Goal: Navigation & Orientation: Find specific page/section

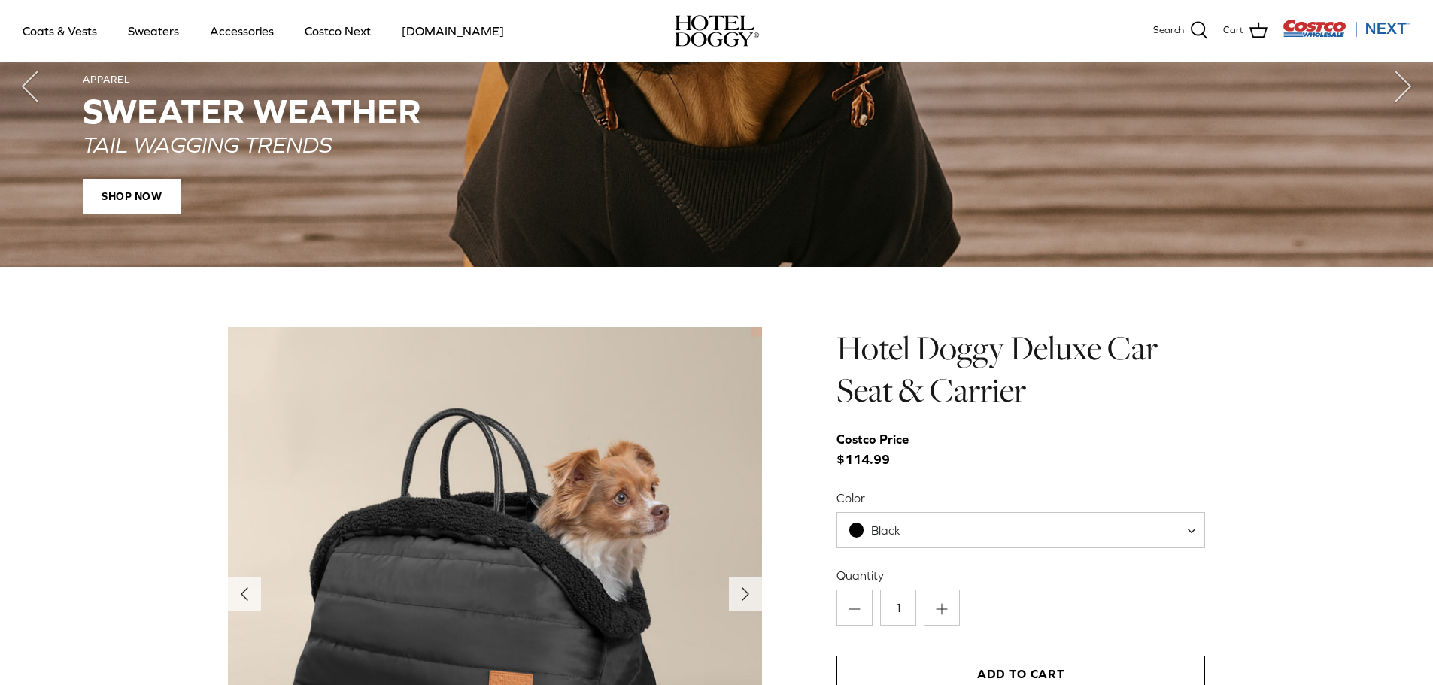
scroll to position [1655, 0]
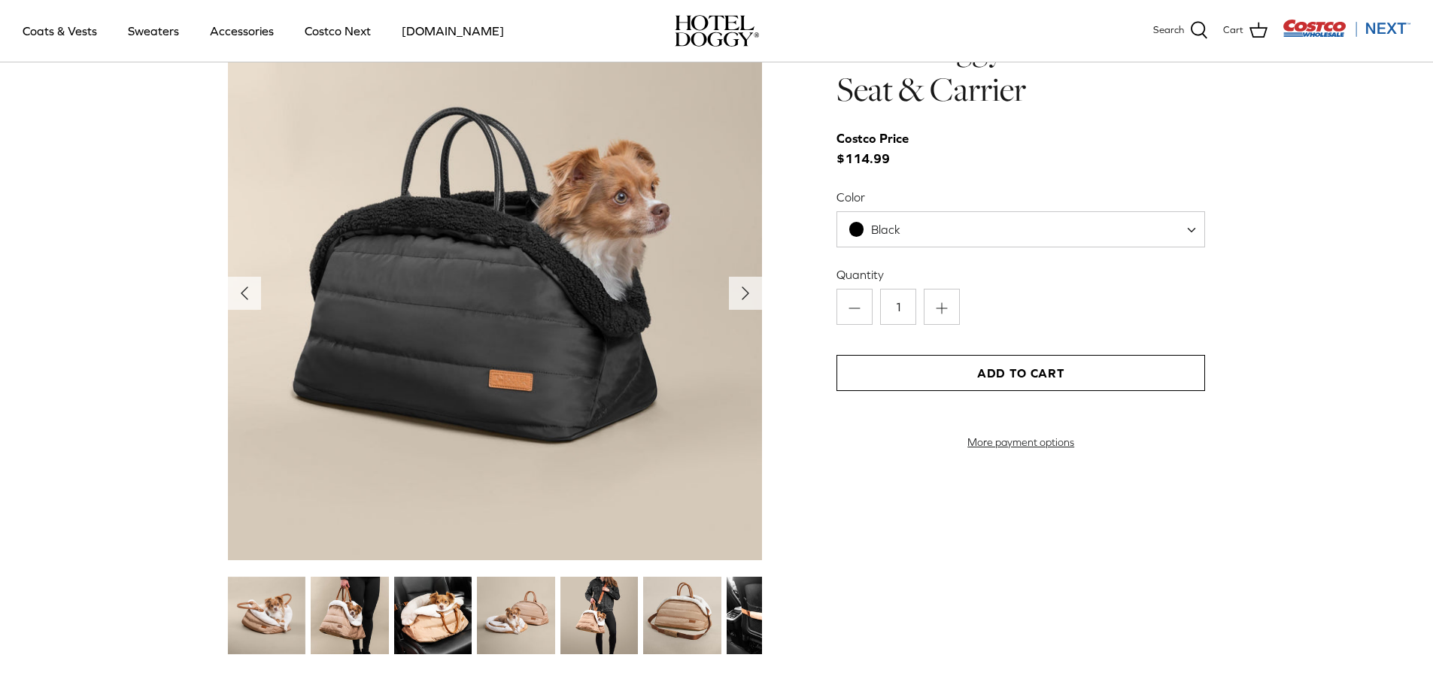
click at [606, 612] on img at bounding box center [598, 615] width 77 height 77
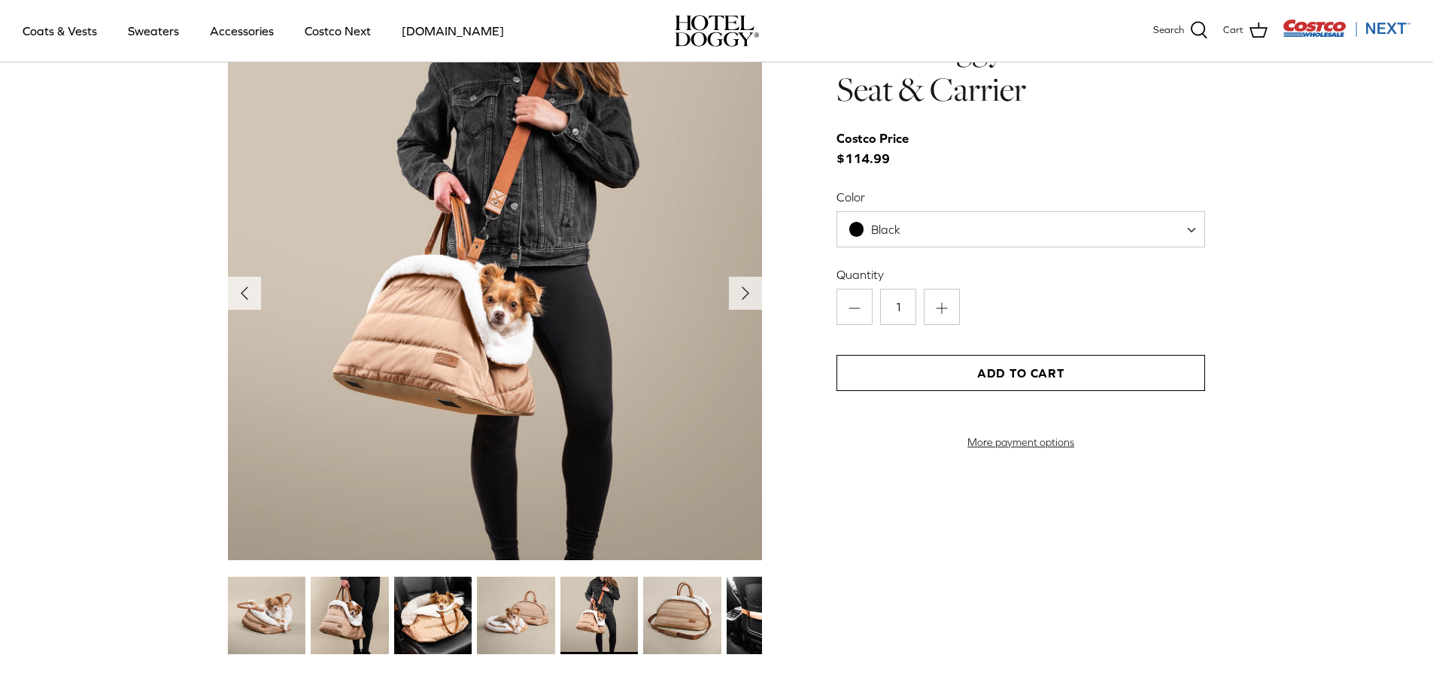
click at [707, 600] on img at bounding box center [681, 615] width 77 height 77
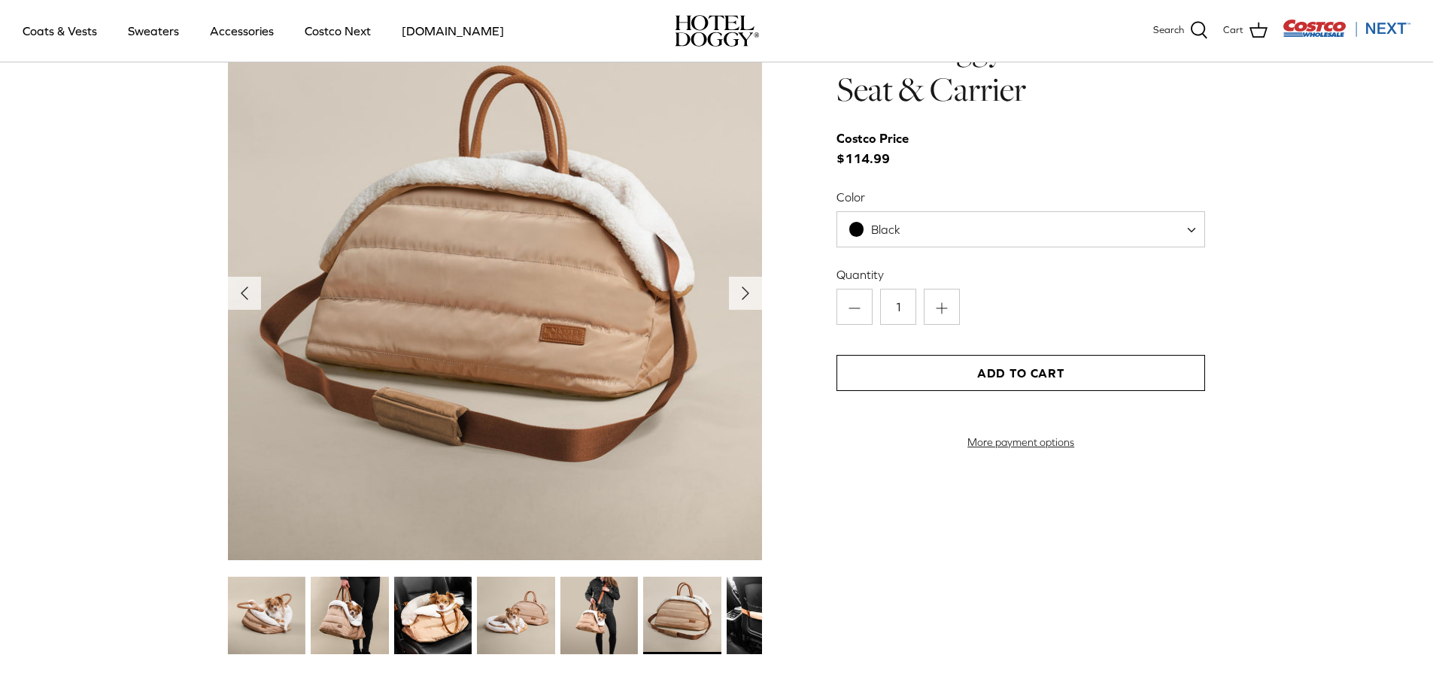
click at [270, 600] on img at bounding box center [266, 615] width 77 height 77
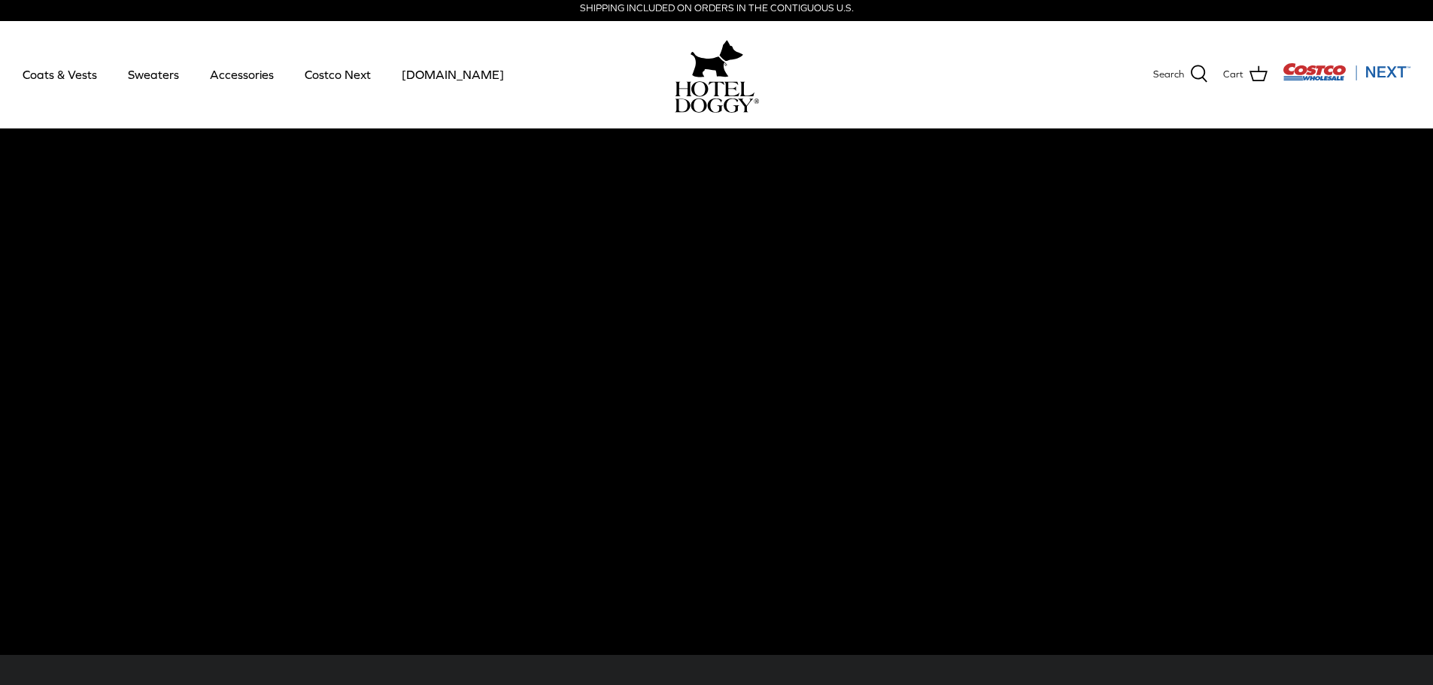
scroll to position [0, 0]
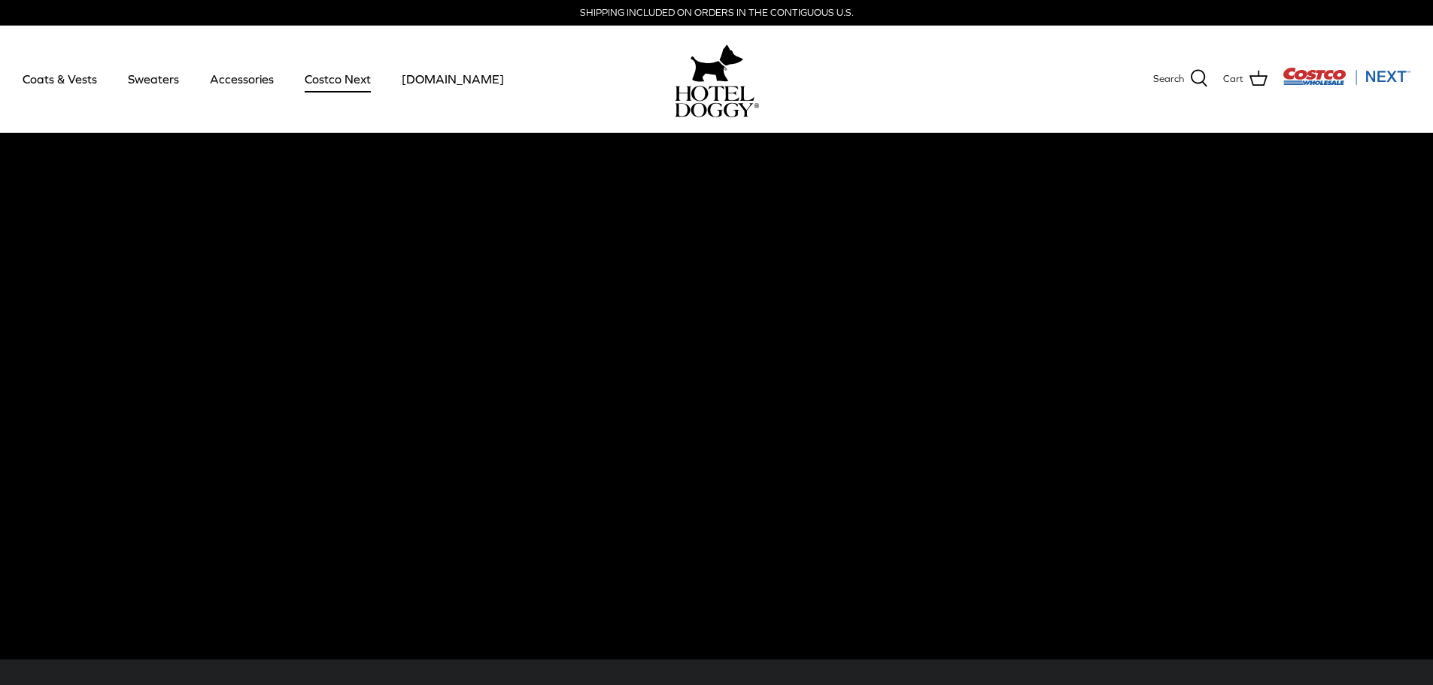
click at [337, 80] on link "Costco Next" at bounding box center [337, 78] width 93 height 51
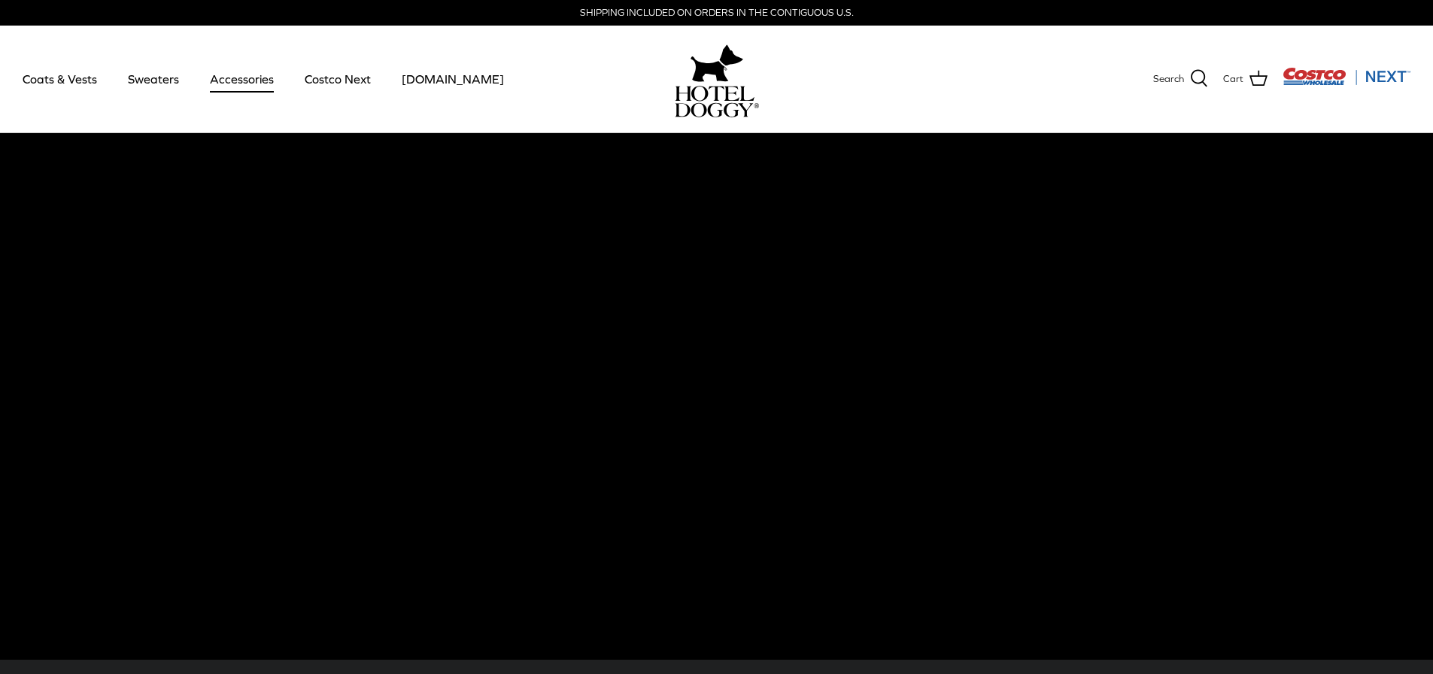
click at [242, 82] on link "Accessories" at bounding box center [241, 78] width 91 height 51
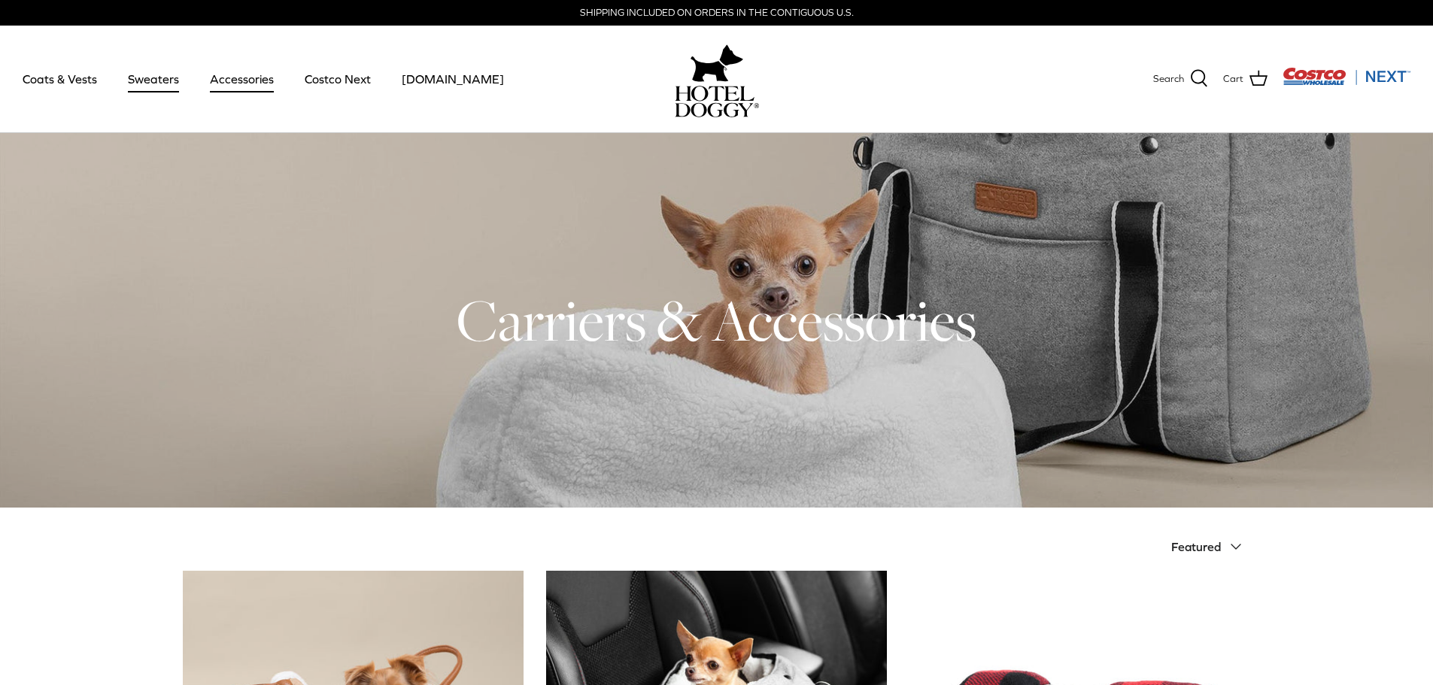
click at [160, 84] on link "Sweaters" at bounding box center [153, 78] width 78 height 51
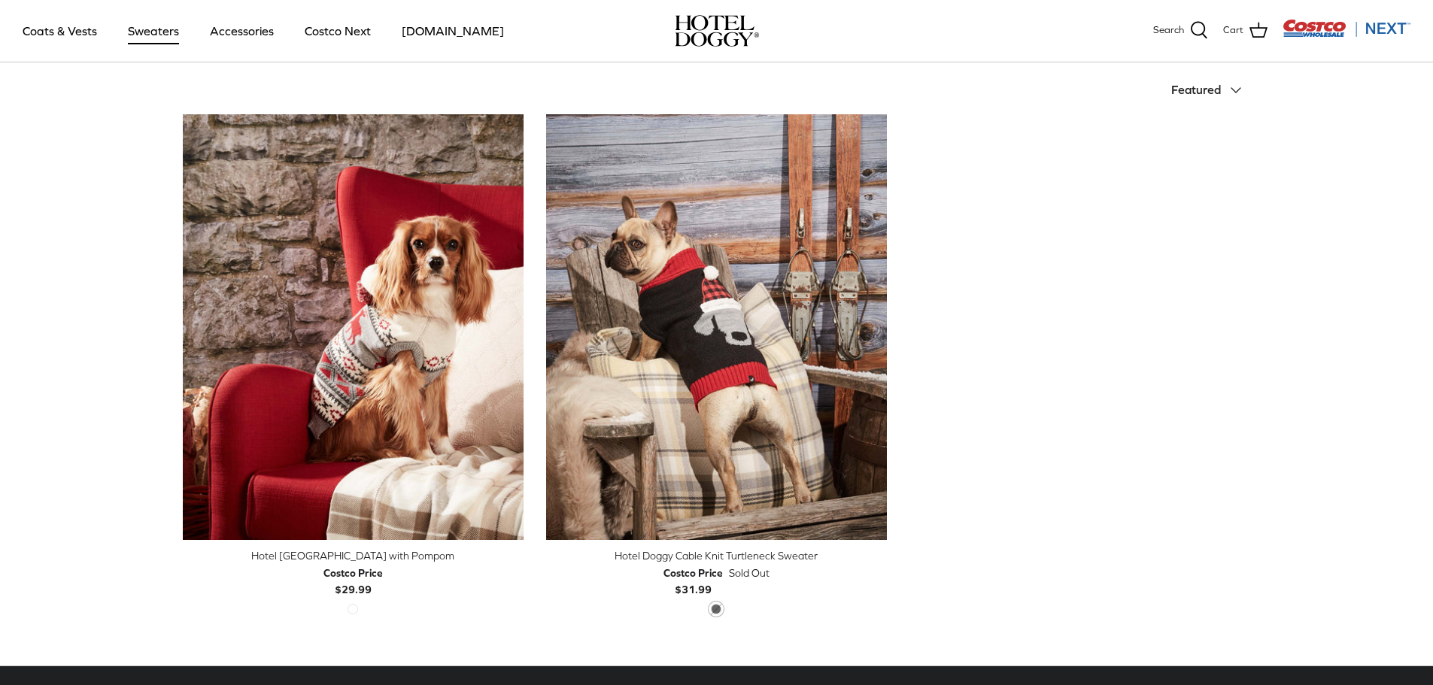
scroll to position [376, 0]
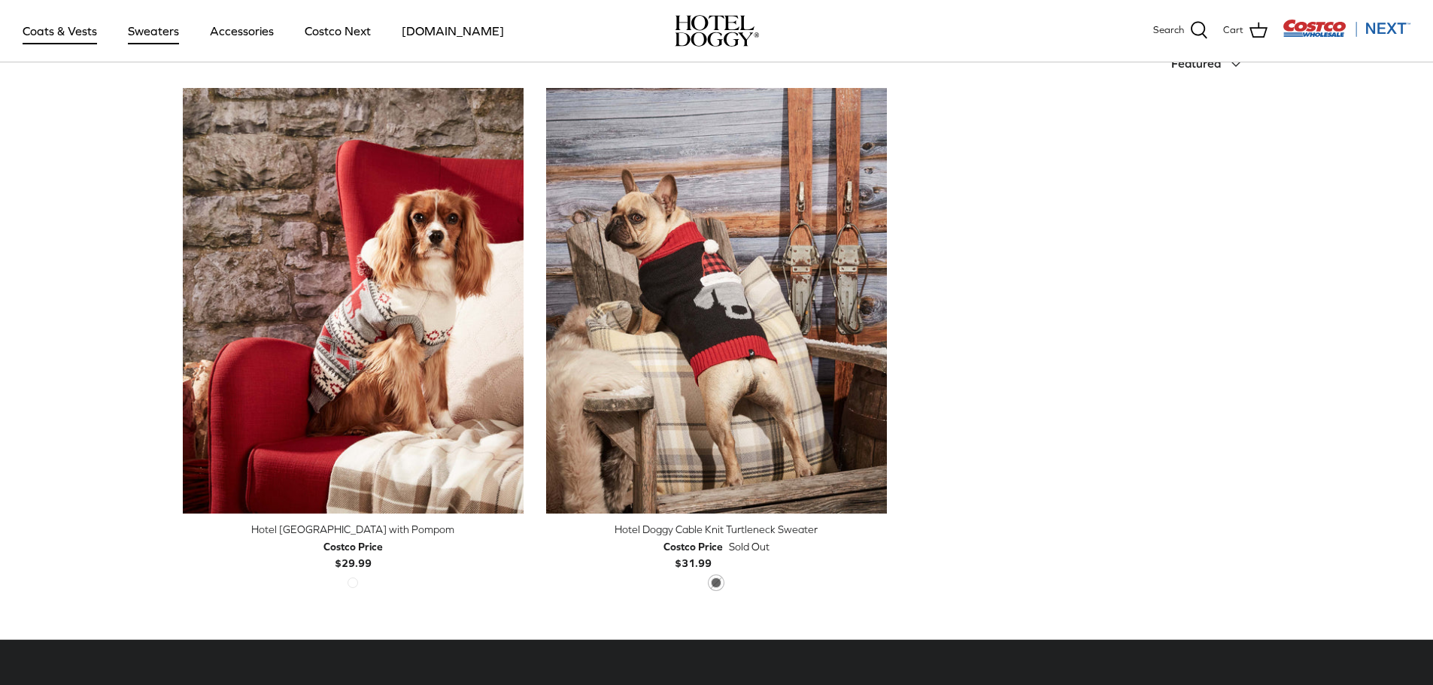
click at [48, 24] on link "Coats & Vests" at bounding box center [60, 30] width 102 height 51
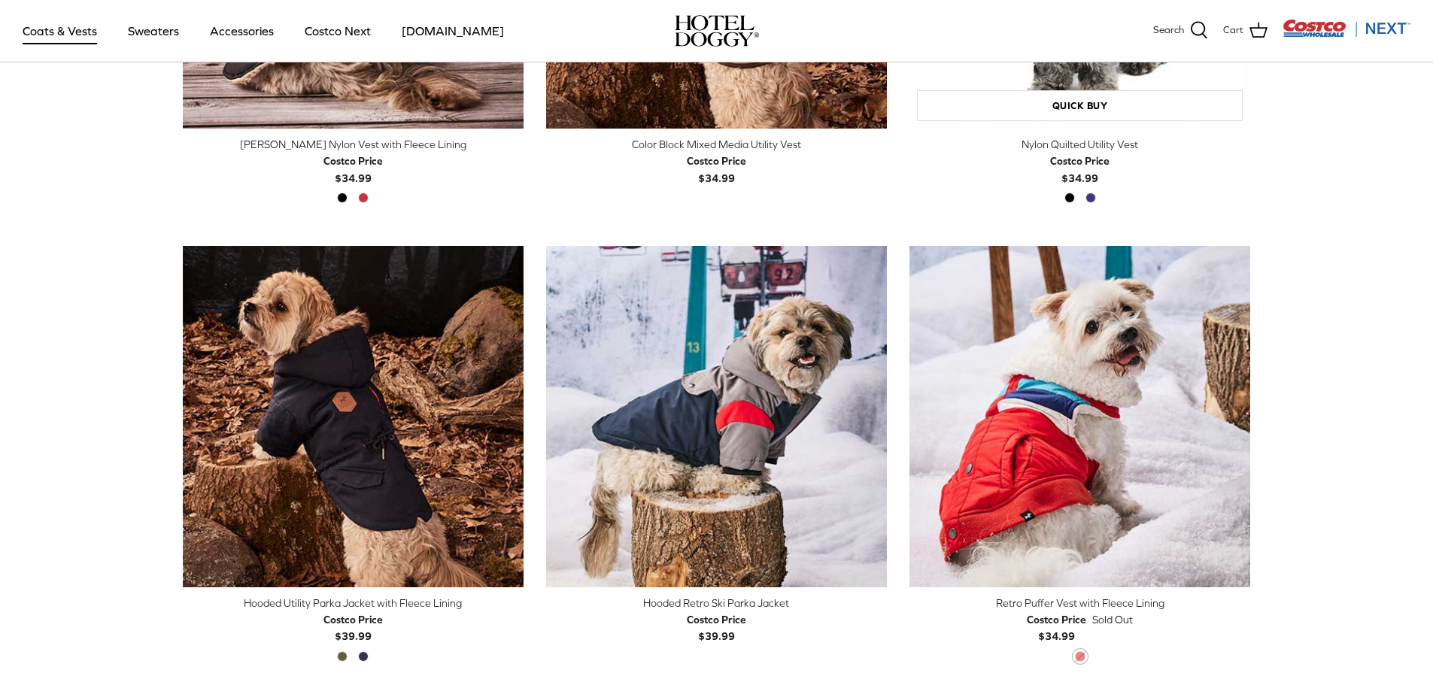
scroll to position [677, 0]
